Goal: Task Accomplishment & Management: Use online tool/utility

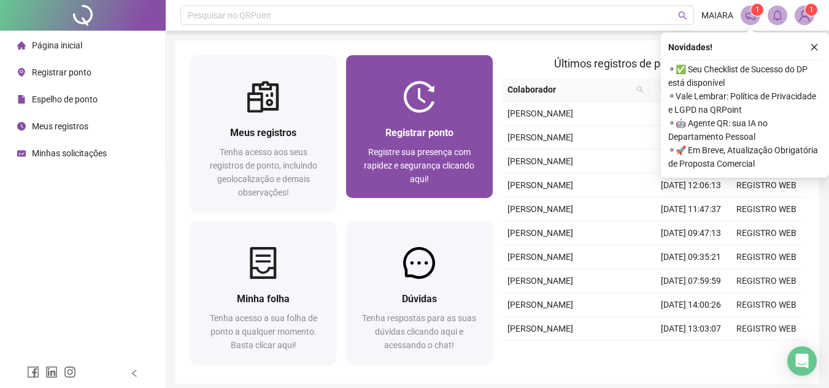
click at [463, 102] on div at bounding box center [419, 97] width 146 height 32
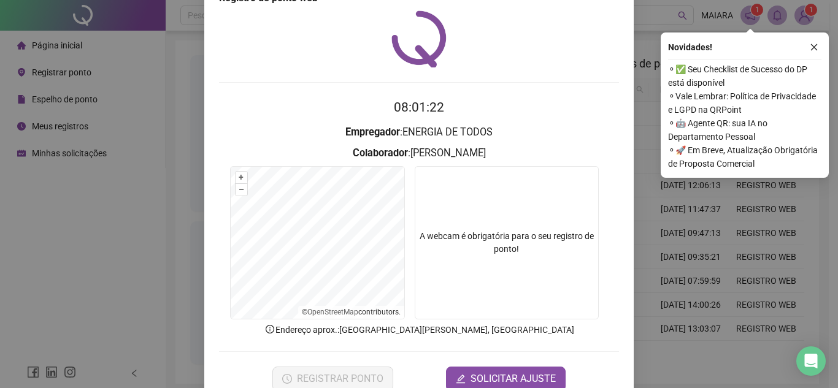
scroll to position [64, 0]
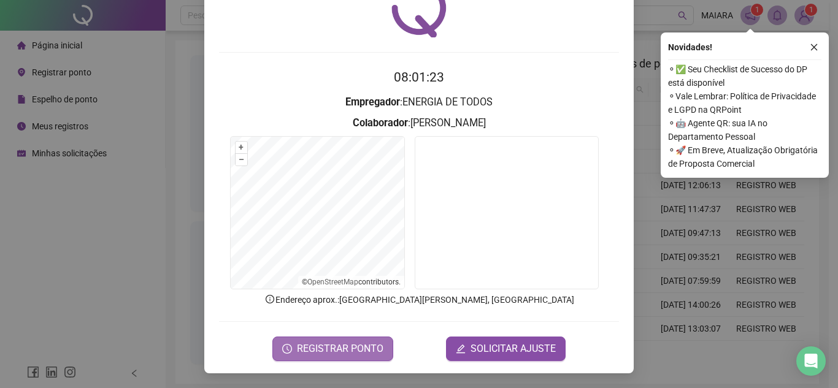
click at [323, 345] on span "REGISTRAR PONTO" at bounding box center [340, 349] width 87 height 15
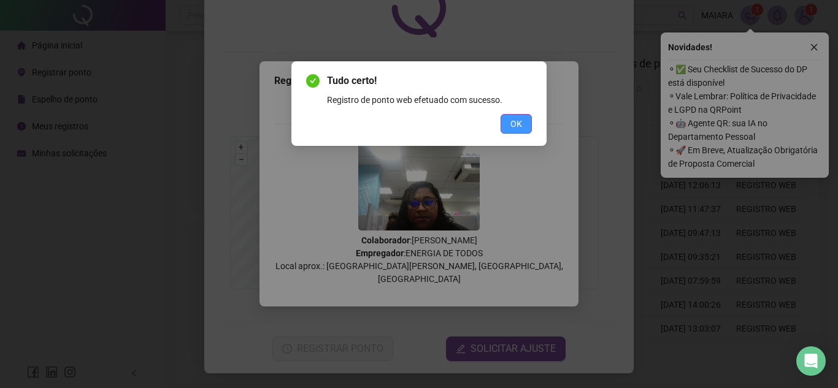
click at [529, 118] on button "OK" at bounding box center [516, 124] width 31 height 20
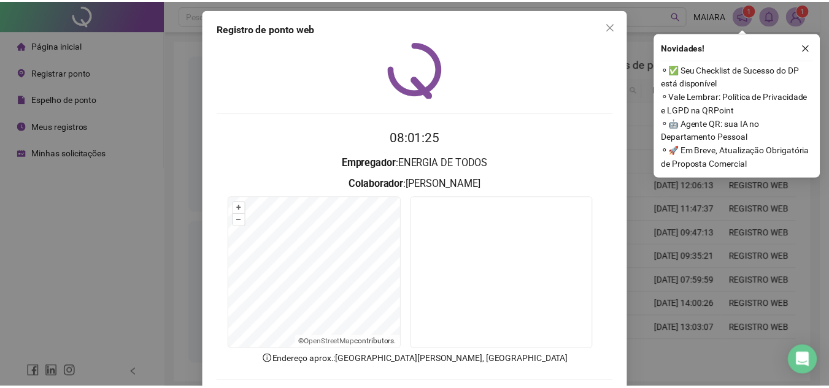
scroll to position [0, 0]
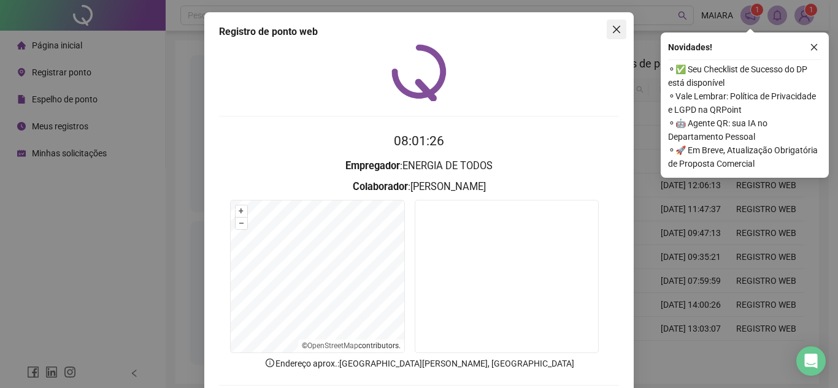
click at [612, 30] on icon "close" at bounding box center [617, 30] width 10 height 10
